Goal: Transaction & Acquisition: Purchase product/service

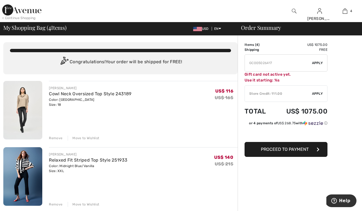
click at [21, 100] on img at bounding box center [22, 110] width 39 height 59
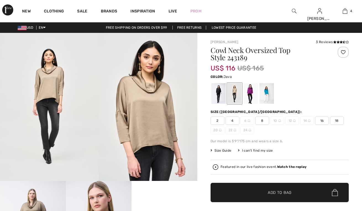
checkbox input "true"
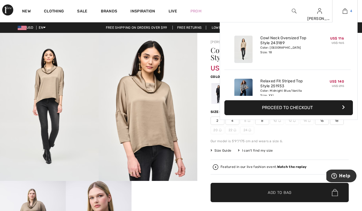
click at [346, 11] on img at bounding box center [345, 11] width 5 height 7
click at [269, 105] on button "Proceed to Checkout" at bounding box center [289, 107] width 129 height 15
click at [309, 106] on button "Proceed to Checkout" at bounding box center [289, 107] width 129 height 15
click at [345, 108] on button "Proceed to Checkout" at bounding box center [289, 107] width 129 height 15
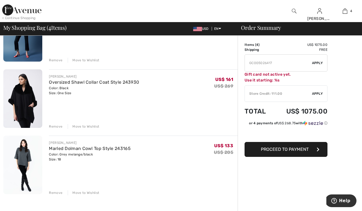
scroll to position [138, 0]
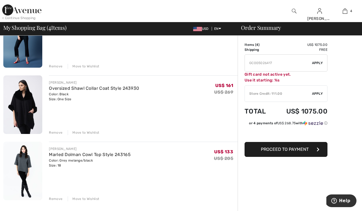
click at [29, 101] on img at bounding box center [22, 104] width 39 height 59
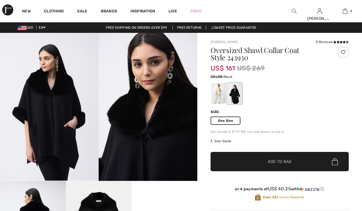
checkbox input "true"
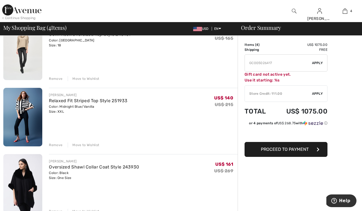
click at [25, 105] on img at bounding box center [22, 117] width 39 height 59
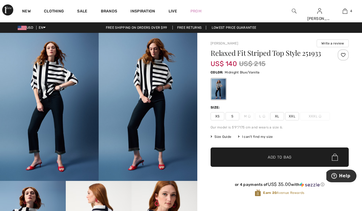
click at [294, 11] on img at bounding box center [294, 11] width 5 height 7
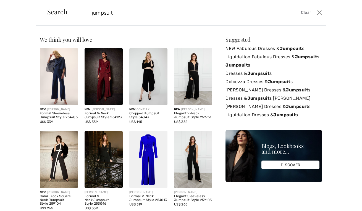
type input "jumpsuit"
click at [58, 14] on span "Search" at bounding box center [57, 11] width 20 height 7
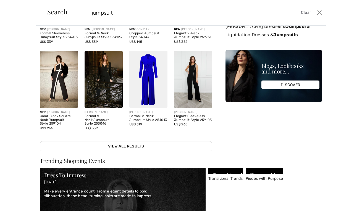
scroll to position [81, 0]
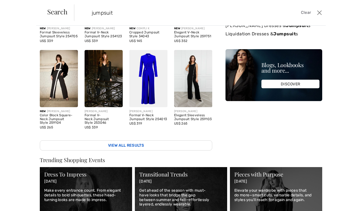
click at [127, 146] on link "View All Results" at bounding box center [126, 145] width 173 height 10
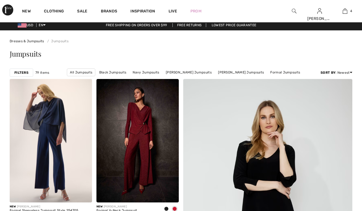
checkbox input "true"
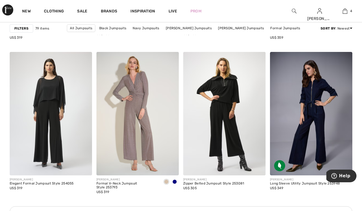
scroll to position [503, 0]
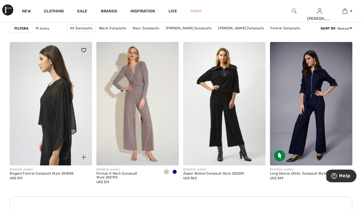
click at [49, 117] on img at bounding box center [51, 104] width 82 height 124
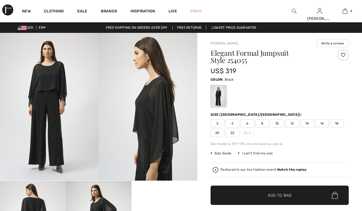
checkbox input "true"
click at [337, 124] on span "18" at bounding box center [337, 123] width 14 height 8
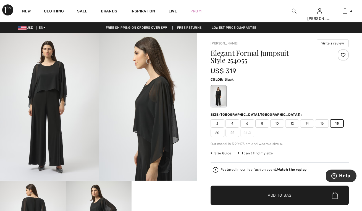
click at [273, 197] on span "Add to Bag" at bounding box center [280, 196] width 24 height 6
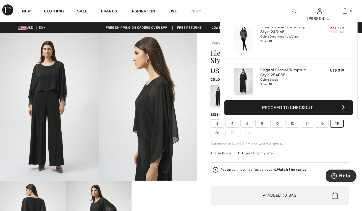
scroll to position [147, 0]
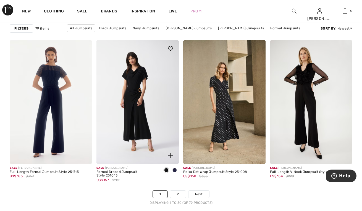
scroll to position [2240, 0]
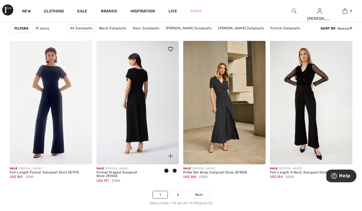
click at [139, 104] on img at bounding box center [138, 103] width 82 height 124
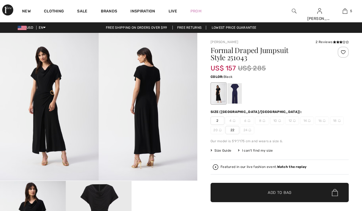
checkbox input "true"
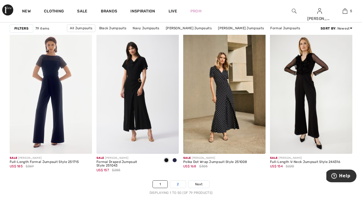
click at [177, 185] on link "2" at bounding box center [177, 184] width 15 height 7
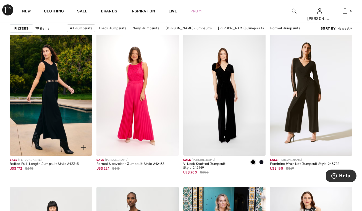
scroll to position [357, 0]
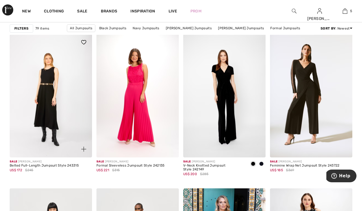
click at [40, 117] on img at bounding box center [51, 96] width 82 height 124
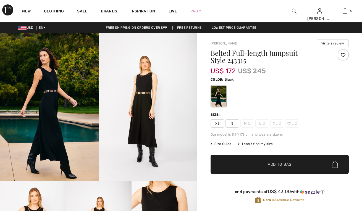
checkbox input "true"
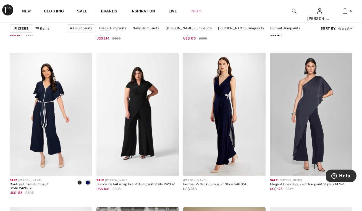
scroll to position [861, 0]
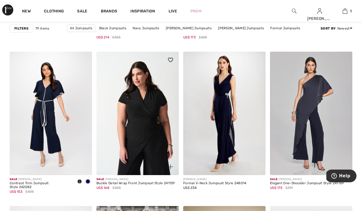
click at [145, 110] on img at bounding box center [138, 114] width 82 height 124
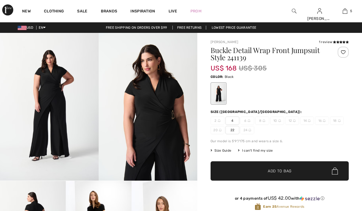
checkbox input "true"
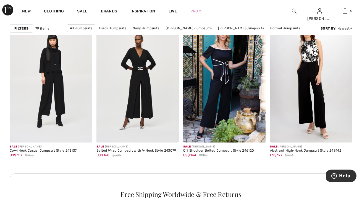
scroll to position [525, 0]
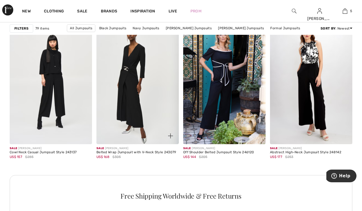
click at [128, 71] on img at bounding box center [138, 83] width 82 height 124
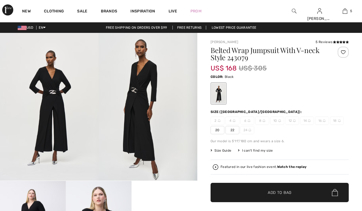
checkbox input "true"
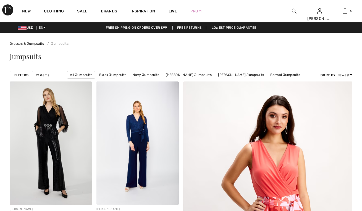
checkbox input "true"
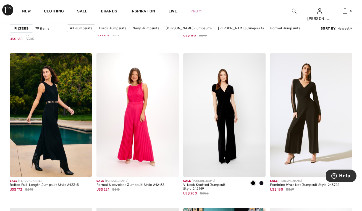
scroll to position [334, 0]
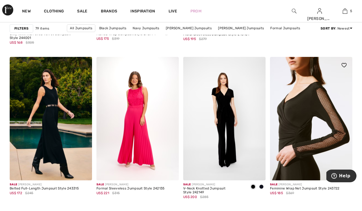
click at [290, 104] on img at bounding box center [311, 119] width 82 height 124
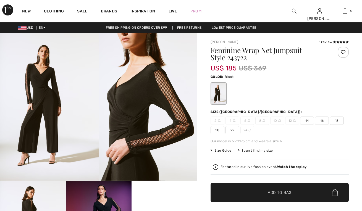
checkbox input "true"
click at [336, 122] on span "18" at bounding box center [337, 121] width 14 height 8
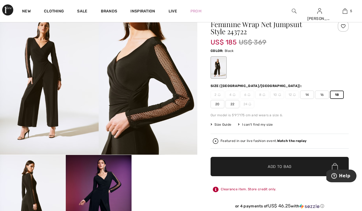
scroll to position [21, 0]
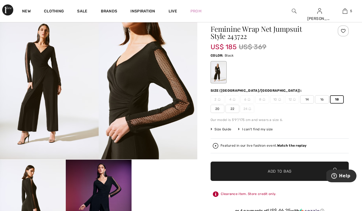
click at [114, 112] on img at bounding box center [148, 86] width 99 height 148
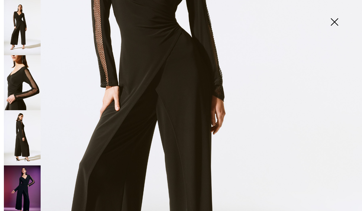
scroll to position [172, 0]
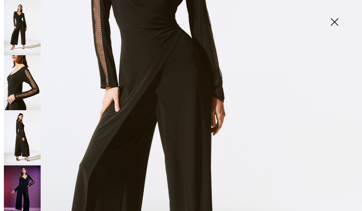
click at [22, 80] on img at bounding box center [22, 82] width 37 height 55
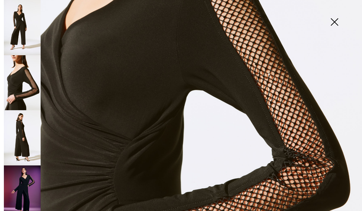
click at [17, 140] on img at bounding box center [22, 137] width 37 height 55
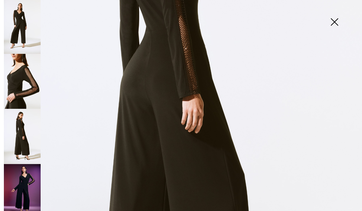
scroll to position [1, 0]
click at [21, 134] on img at bounding box center [22, 136] width 37 height 55
click at [334, 21] on img at bounding box center [335, 22] width 28 height 28
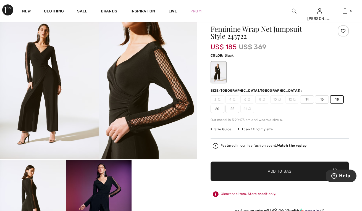
click at [281, 171] on span "Add to Bag" at bounding box center [280, 172] width 24 height 6
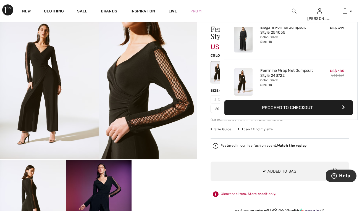
scroll to position [190, 0]
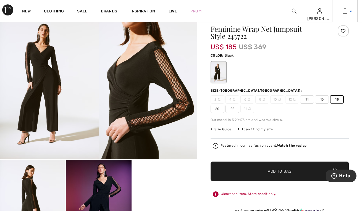
click at [344, 12] on img at bounding box center [345, 11] width 5 height 7
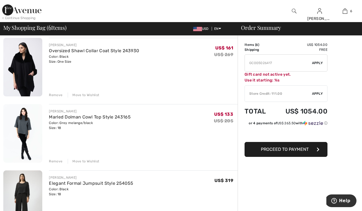
scroll to position [177, 0]
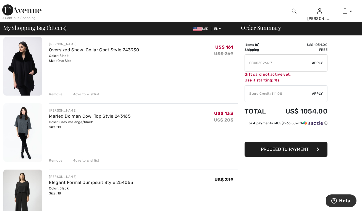
click at [29, 123] on img at bounding box center [22, 132] width 39 height 59
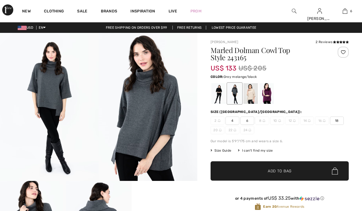
checkbox input "true"
click at [216, 93] on div at bounding box center [219, 93] width 14 height 21
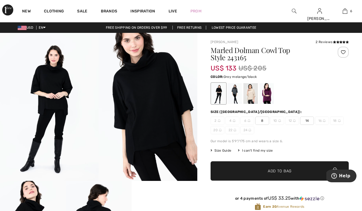
click at [234, 89] on div at bounding box center [235, 93] width 14 height 21
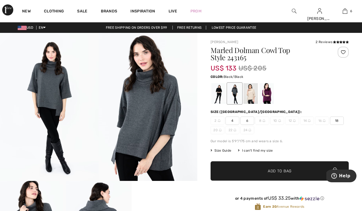
click at [219, 91] on div at bounding box center [219, 93] width 14 height 21
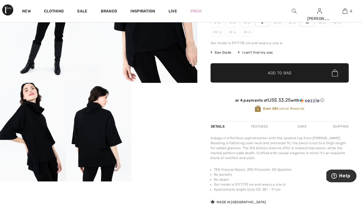
scroll to position [99, 0]
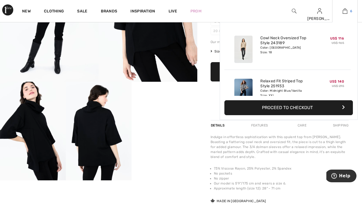
click at [340, 10] on link "6" at bounding box center [345, 11] width 25 height 7
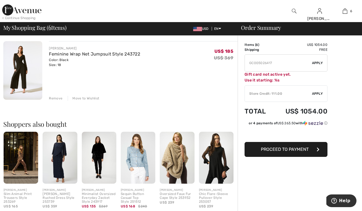
scroll to position [375, 0]
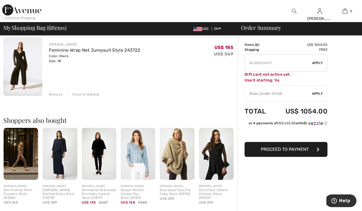
click at [139, 162] on img at bounding box center [138, 154] width 35 height 52
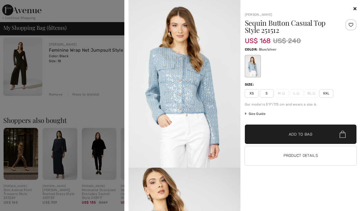
click at [325, 94] on span "XXL" at bounding box center [327, 93] width 14 height 8
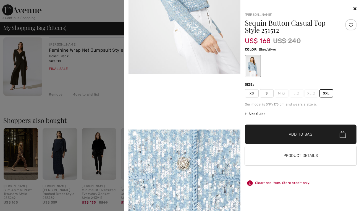
scroll to position [267, 0]
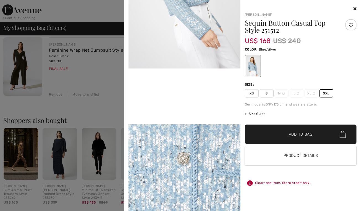
click at [355, 9] on icon at bounding box center [355, 8] width 3 height 4
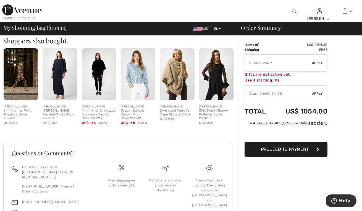
scroll to position [465, 0]
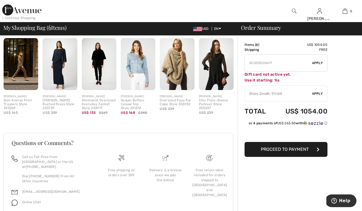
click at [176, 64] on img at bounding box center [177, 64] width 35 height 52
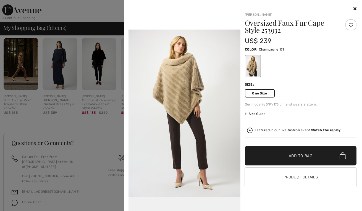
scroll to position [374, 0]
